Goal: Error: Check status

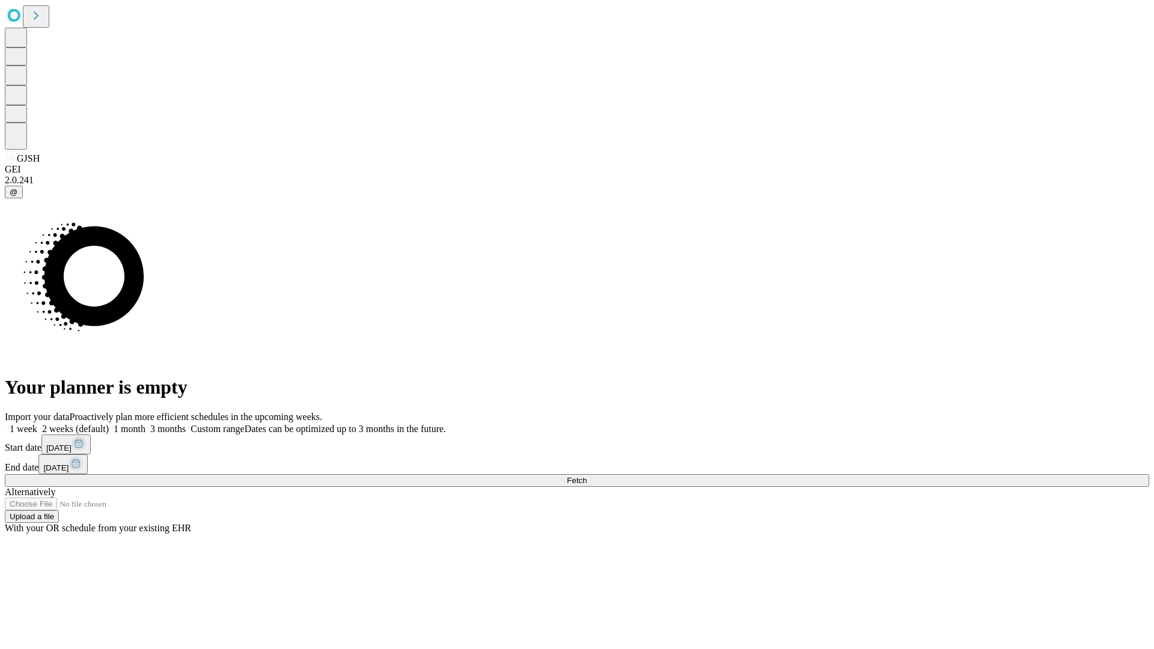
click at [587, 476] on span "Fetch" at bounding box center [577, 480] width 20 height 9
